Goal: Information Seeking & Learning: Compare options

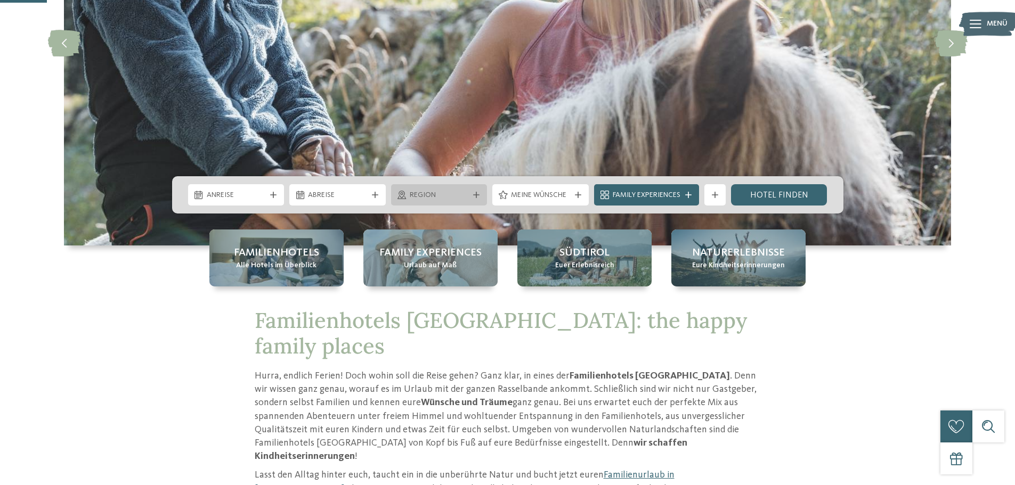
click at [474, 193] on icon at bounding box center [476, 195] width 6 height 6
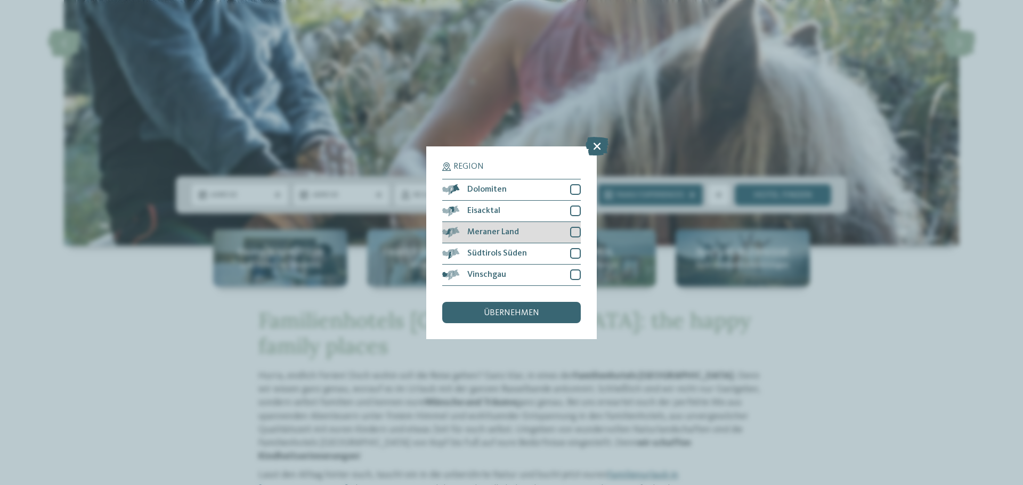
click at [572, 232] on div at bounding box center [575, 232] width 11 height 11
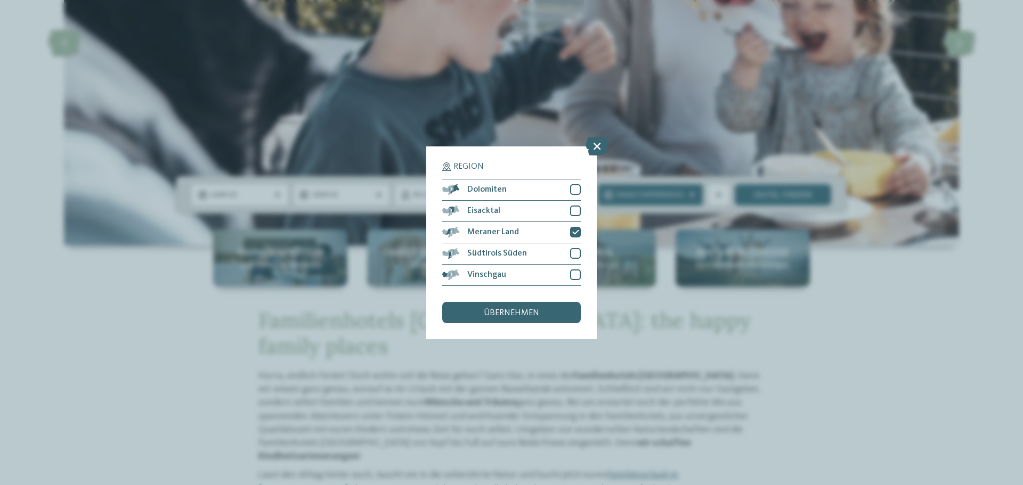
drag, startPoint x: 506, startPoint y: 313, endPoint x: 518, endPoint y: 313, distance: 12.8
click at [505, 313] on span "übernehmen" at bounding box center [511, 313] width 55 height 9
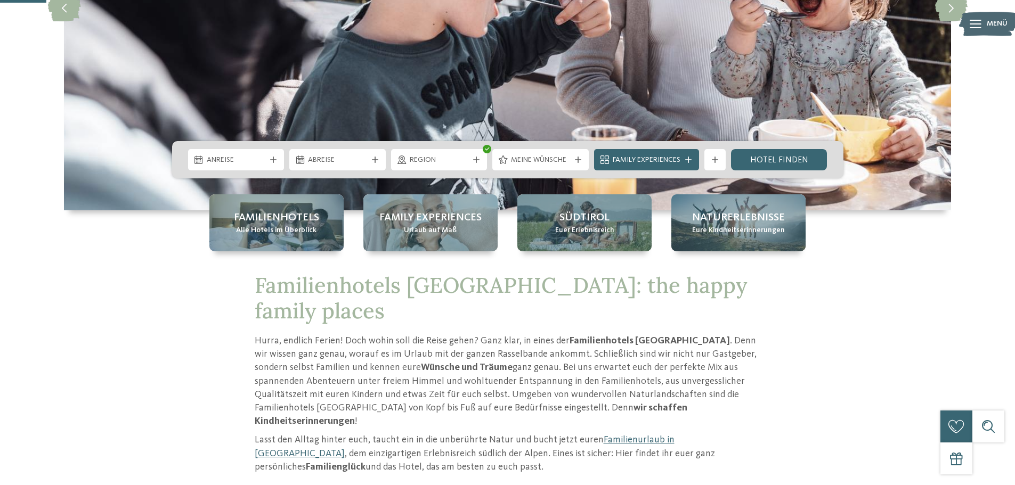
scroll to position [266, 0]
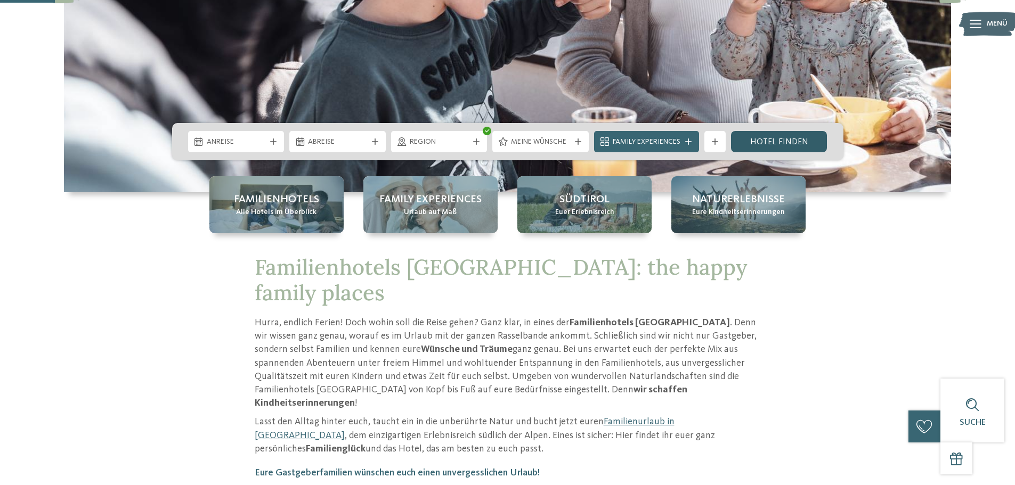
click at [782, 137] on link "Hotel finden" at bounding box center [779, 141] width 96 height 21
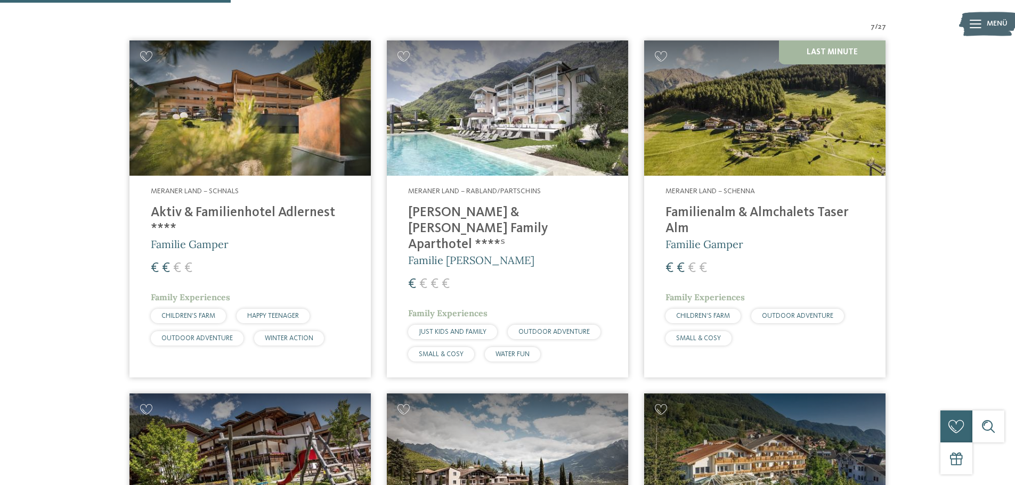
scroll to position [350, 0]
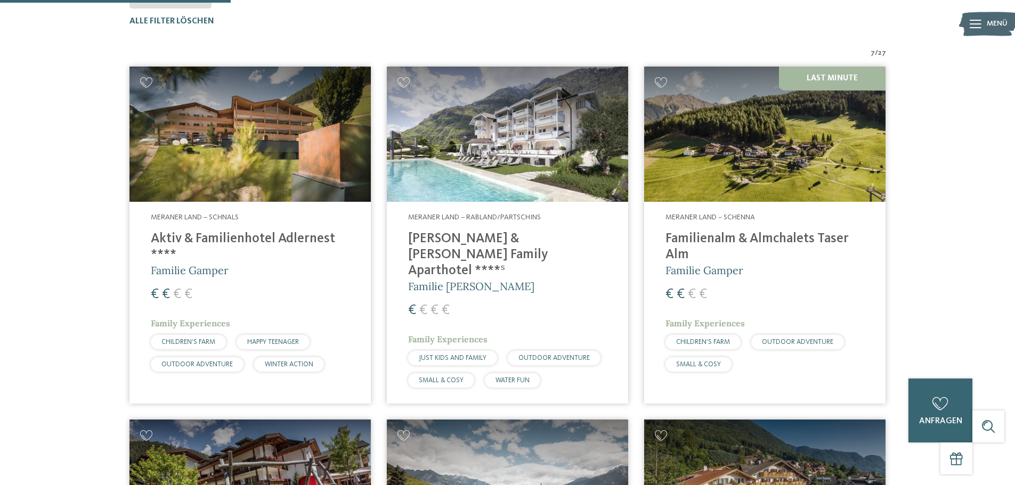
click at [456, 234] on h4 "Heidi & Edith Family Aparthotel ****ˢ" at bounding box center [507, 255] width 199 height 48
click at [683, 242] on h4 "Familienalm & Almchalets Taser Alm" at bounding box center [764, 247] width 199 height 32
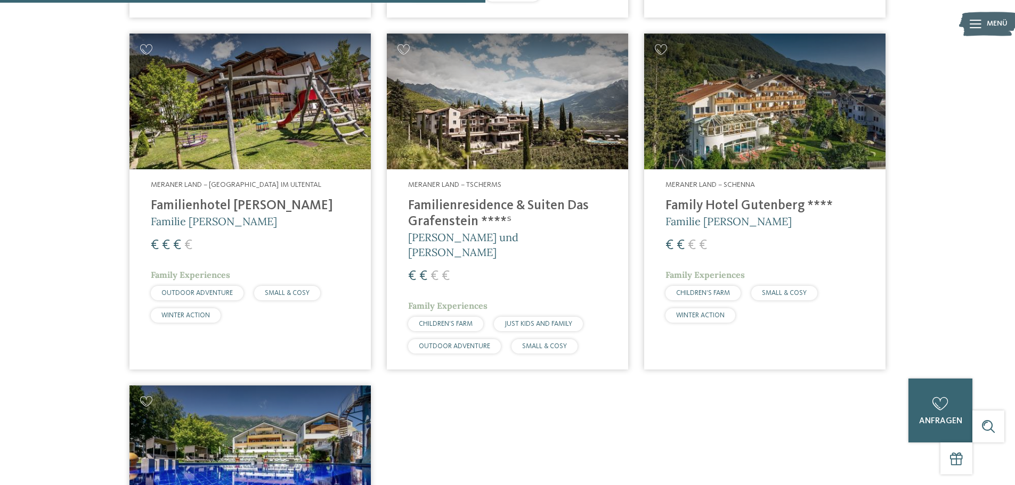
scroll to position [722, 0]
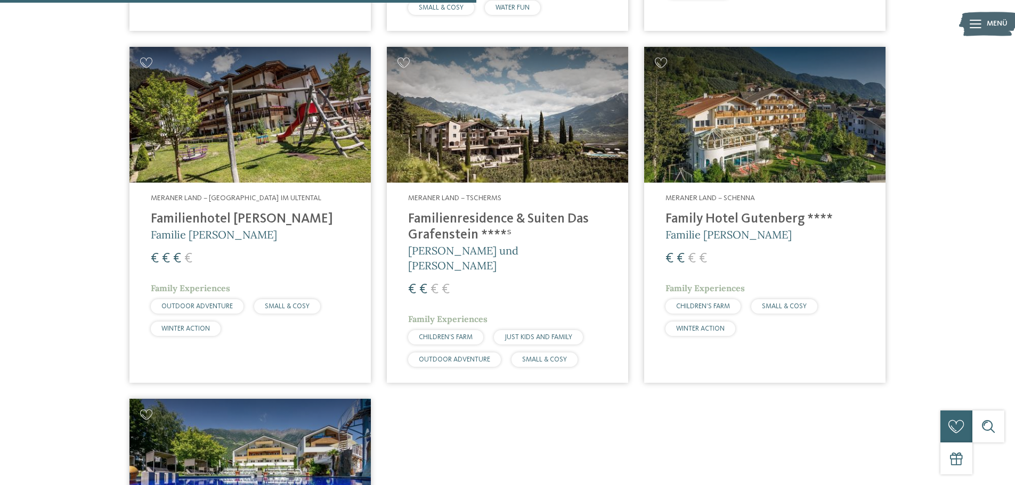
click at [478, 212] on h4 "Familienresidence & Suiten Das Grafenstein ****ˢ" at bounding box center [507, 228] width 199 height 32
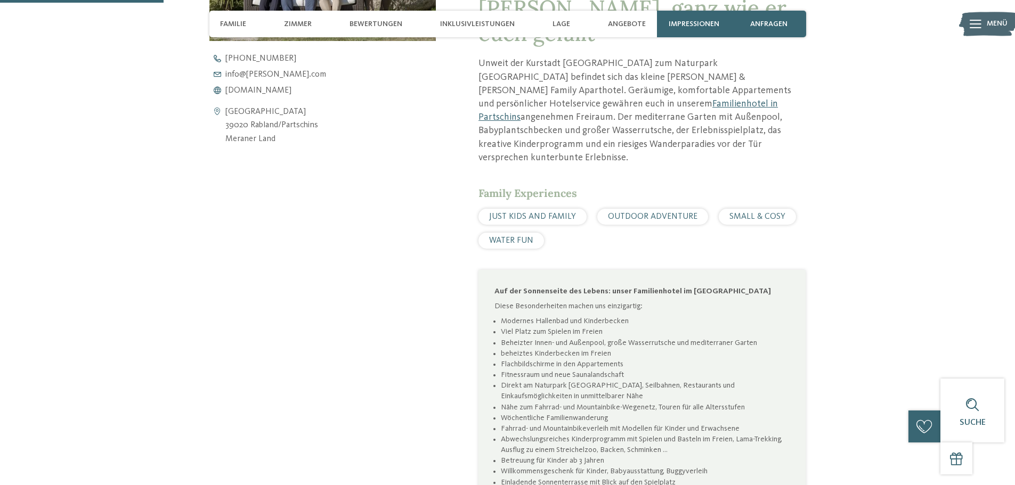
scroll to position [586, 0]
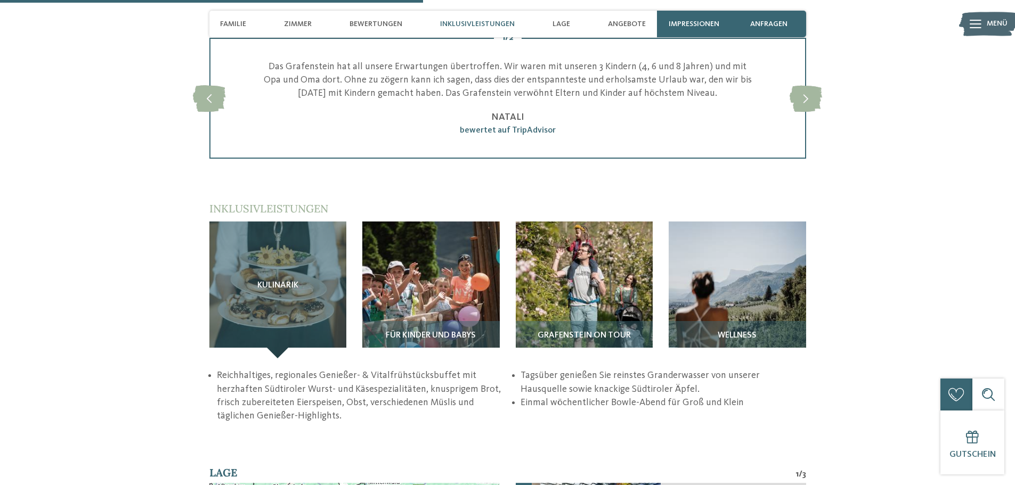
scroll to position [1439, 0]
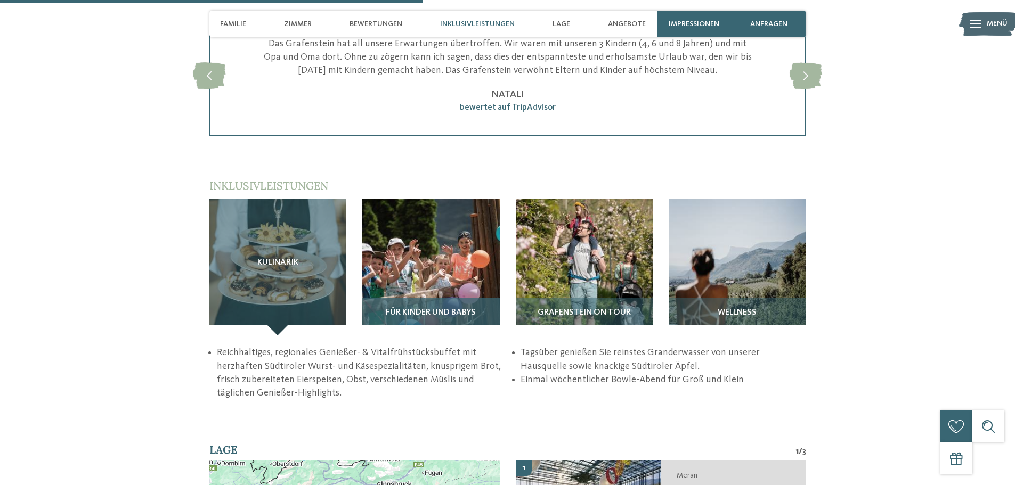
click at [425, 232] on img at bounding box center [430, 267] width 137 height 137
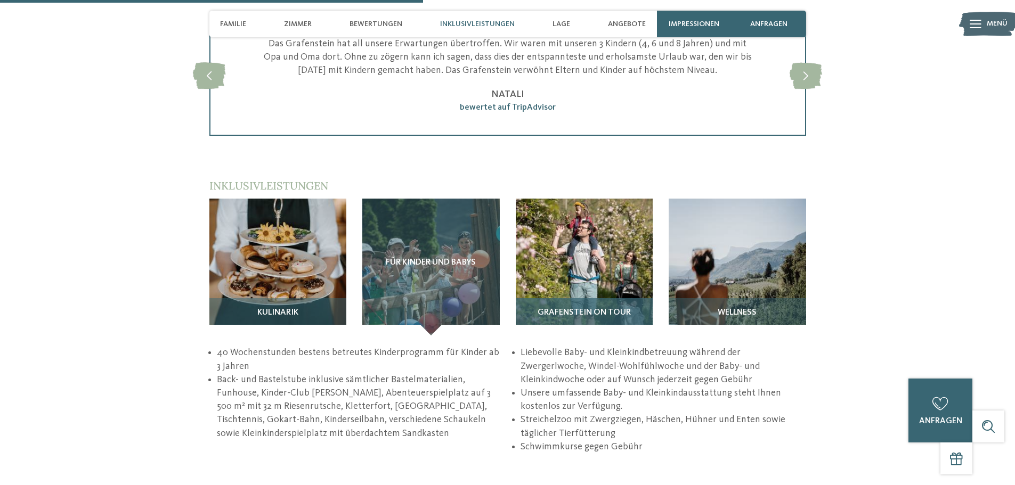
click at [582, 232] on img at bounding box center [584, 267] width 137 height 137
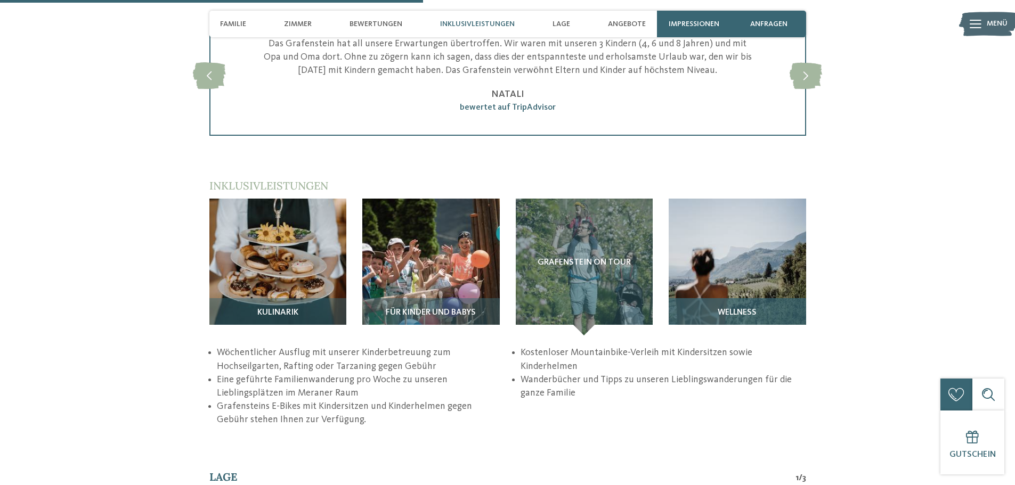
click at [758, 241] on img at bounding box center [737, 267] width 137 height 137
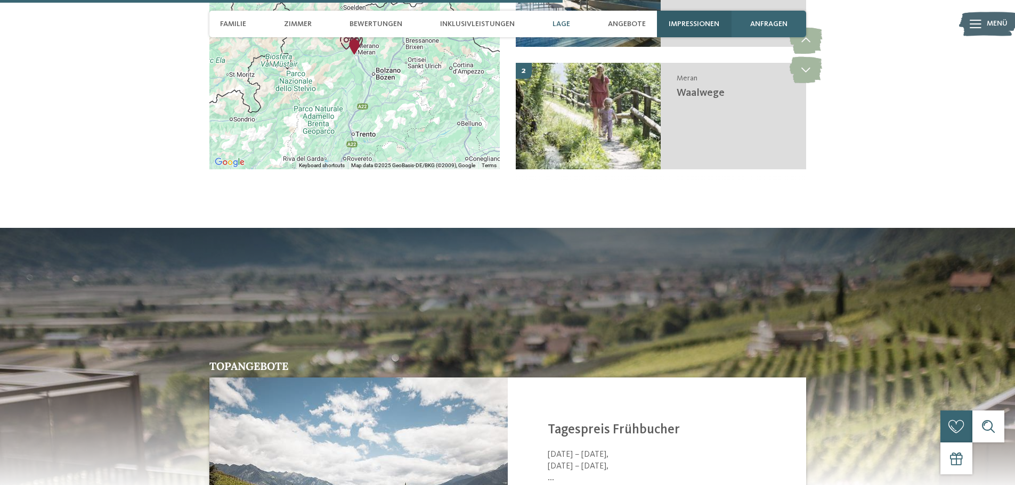
scroll to position [1811, 0]
